Goal: Navigation & Orientation: Find specific page/section

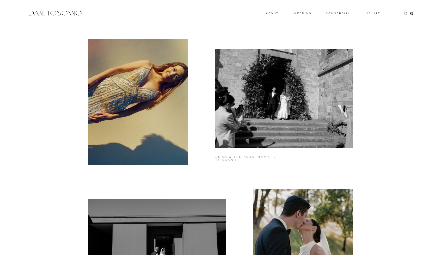
click at [257, 157] on h2 "jess & matt / tuscany" at bounding box center [255, 156] width 81 height 2
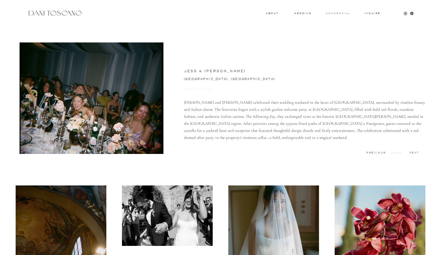
click at [334, 14] on h3 "commercial" at bounding box center [338, 13] width 24 height 2
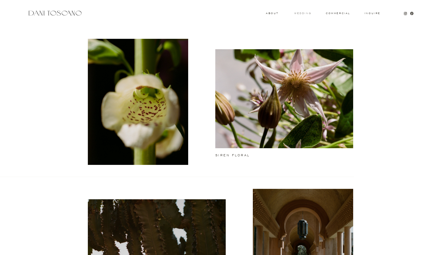
click at [299, 13] on h3 "wedding" at bounding box center [302, 13] width 17 height 2
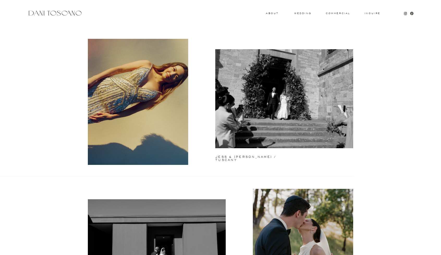
click at [272, 14] on h3 "About" at bounding box center [271, 13] width 11 height 2
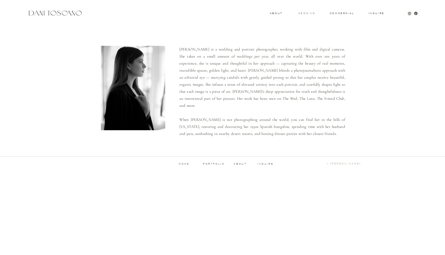
click at [301, 12] on h3 "wedding" at bounding box center [306, 13] width 17 height 2
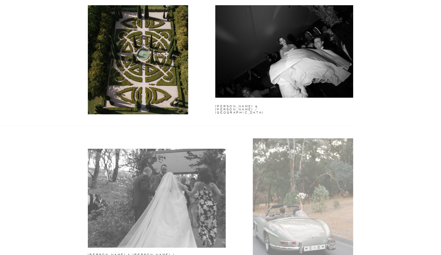
scroll to position [651, 0]
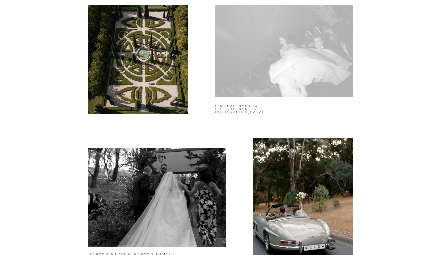
click at [244, 69] on div at bounding box center [284, 47] width 138 height 99
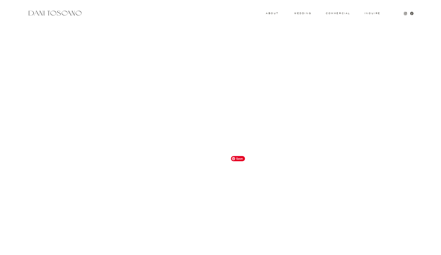
scroll to position [6228, 0]
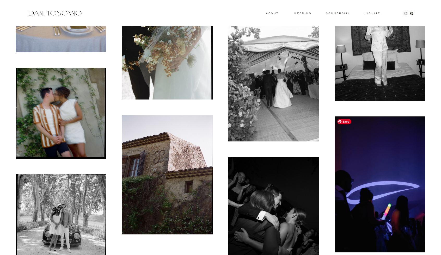
click at [383, 142] on img at bounding box center [379, 184] width 91 height 136
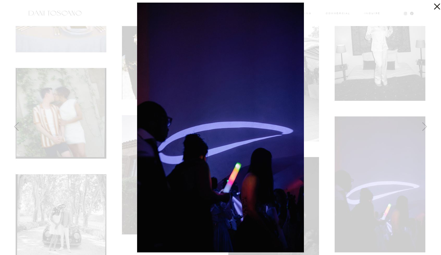
click at [426, 112] on div at bounding box center [220, 127] width 441 height 255
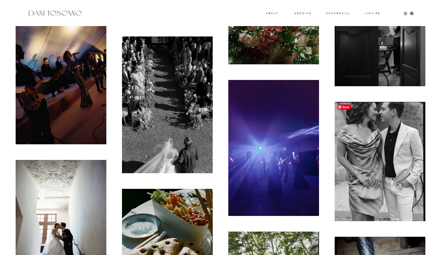
scroll to position [5551, 0]
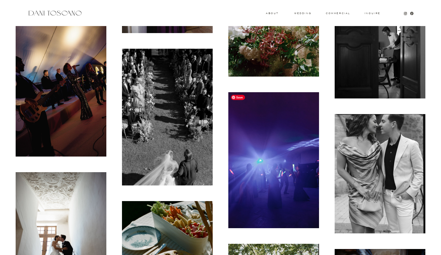
click at [291, 140] on img at bounding box center [273, 160] width 91 height 136
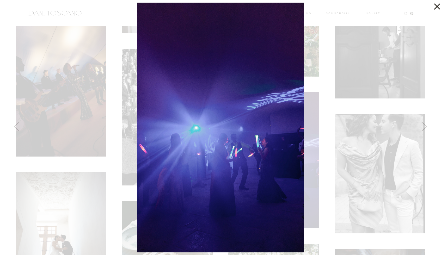
click at [424, 108] on div at bounding box center [220, 127] width 441 height 255
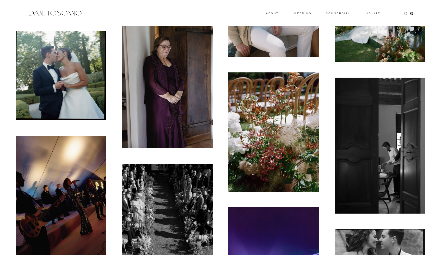
scroll to position [5343, 0]
